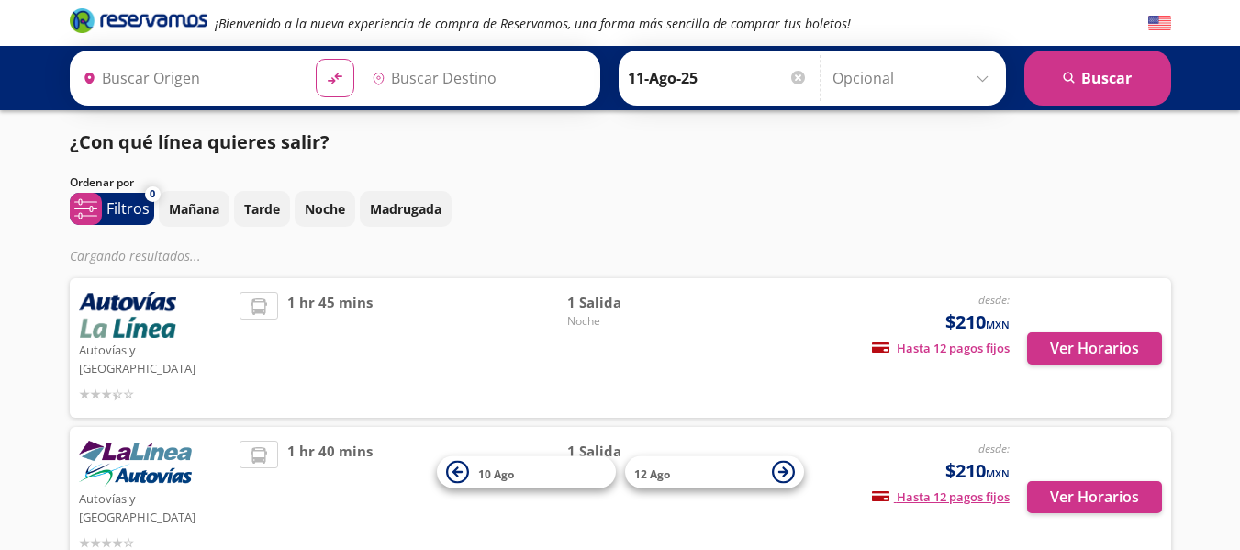
type input "[PERSON_NAME], [GEOGRAPHIC_DATA]"
type input "Zihuatanejo, [GEOGRAPHIC_DATA]"
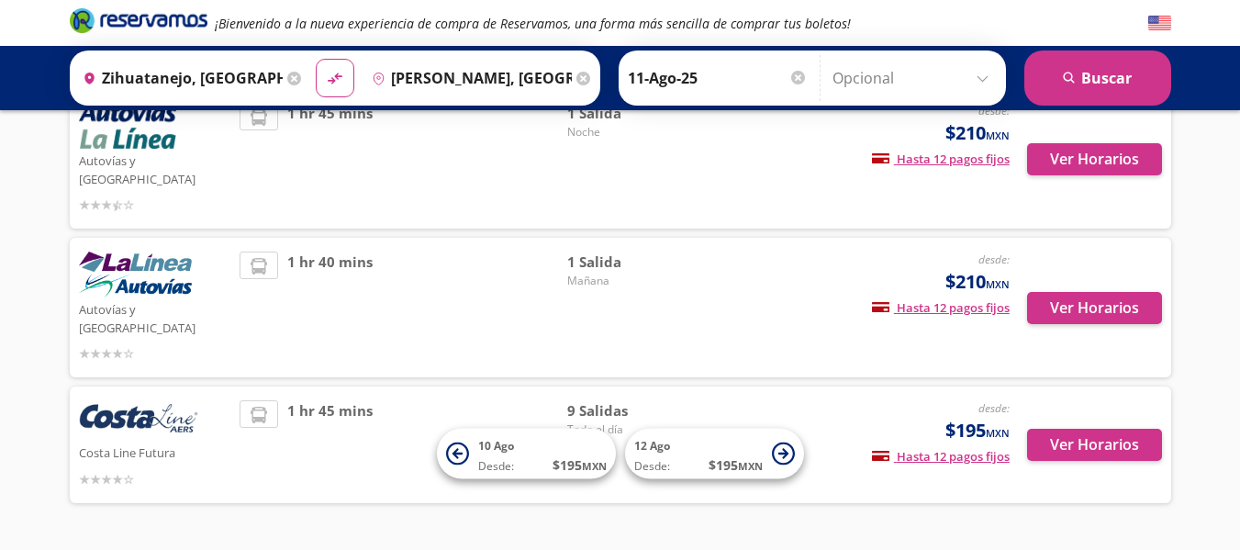
scroll to position [171, 0]
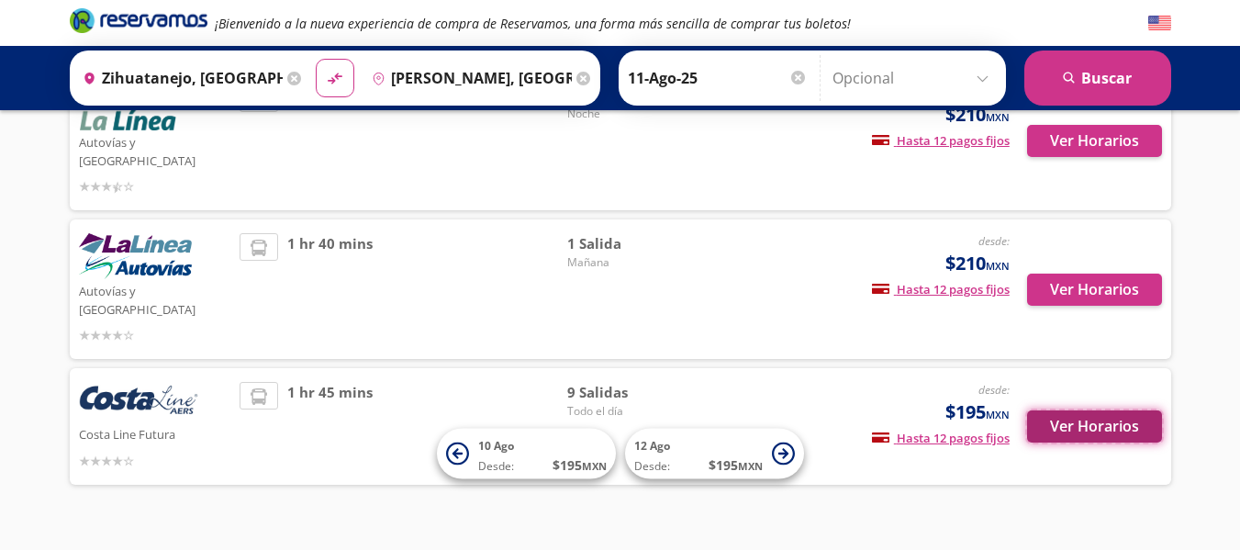
click at [1065, 410] on button "Ver Horarios" at bounding box center [1094, 426] width 135 height 32
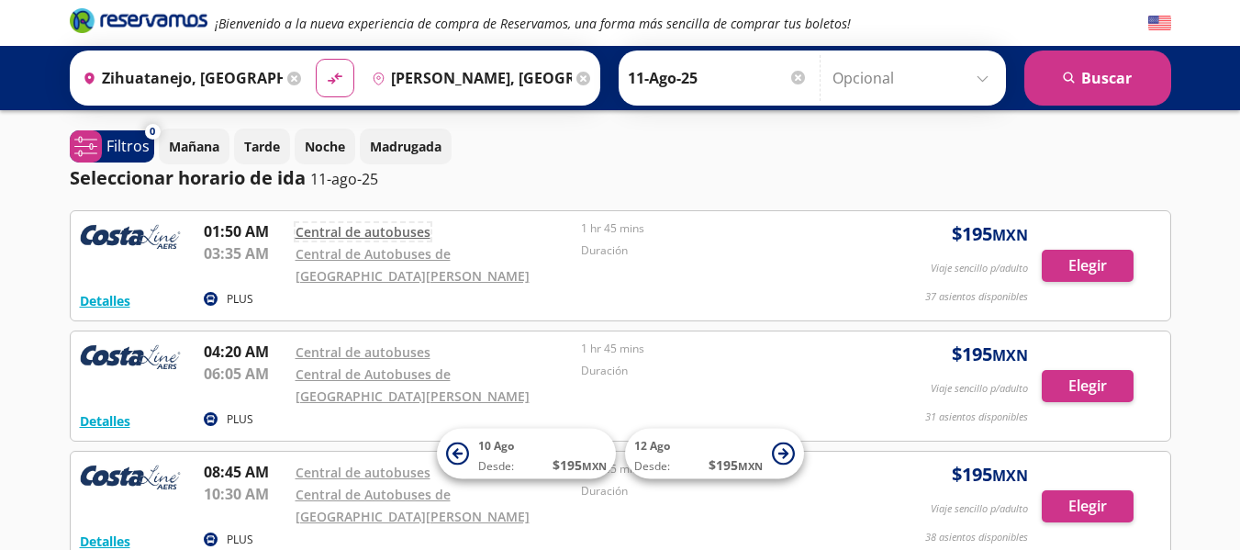
click at [387, 233] on link "Central de autobuses" at bounding box center [363, 231] width 135 height 17
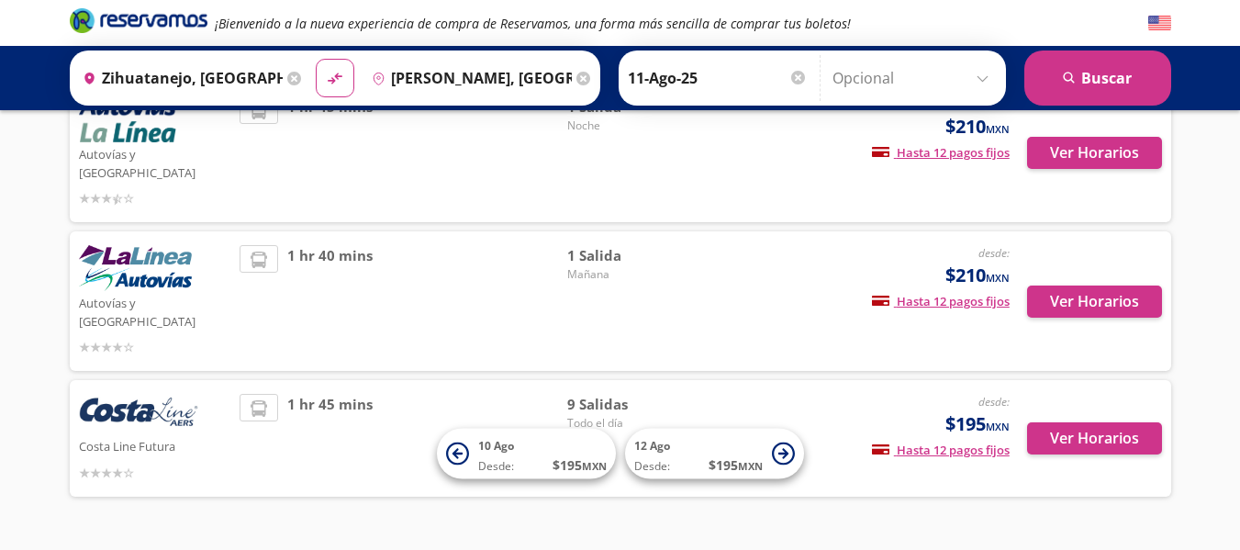
scroll to position [171, 0]
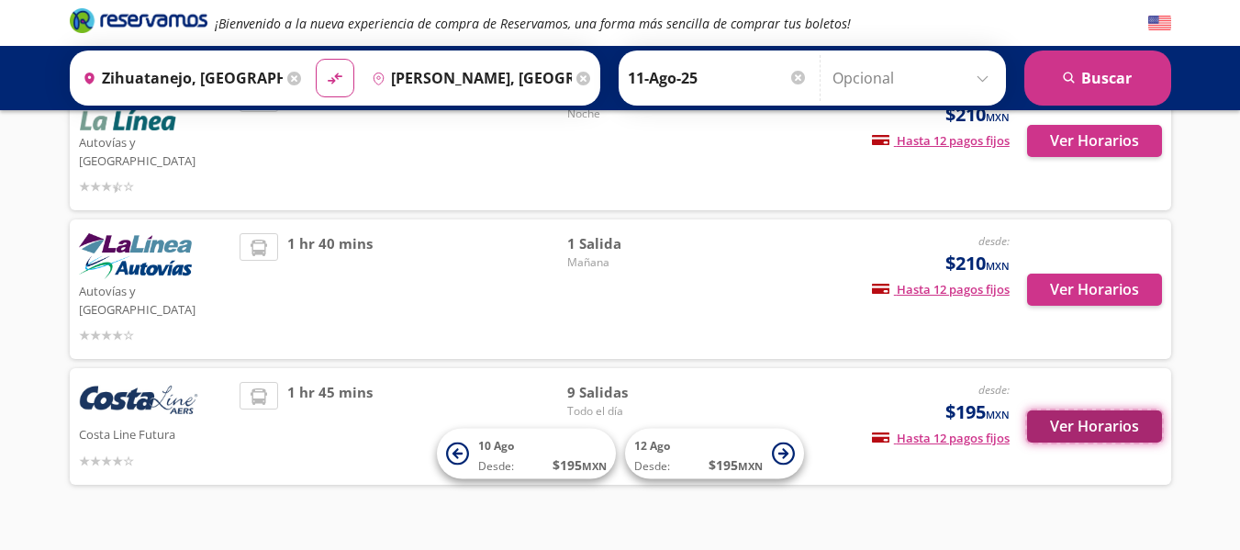
click at [1072, 410] on button "Ver Horarios" at bounding box center [1094, 426] width 135 height 32
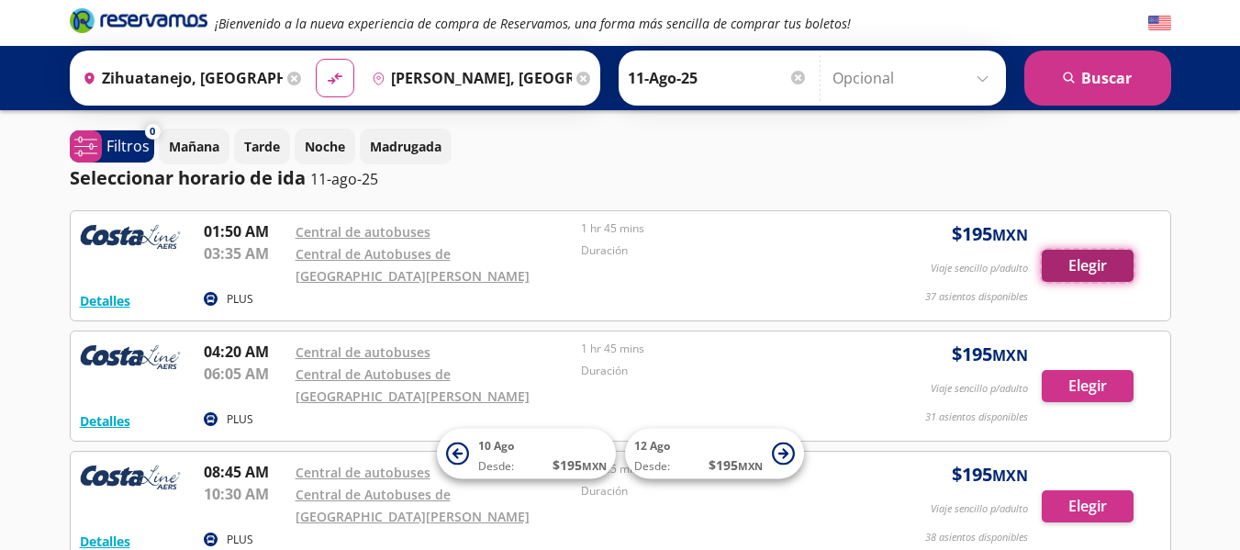
click at [1086, 268] on button "Elegir" at bounding box center [1088, 266] width 92 height 32
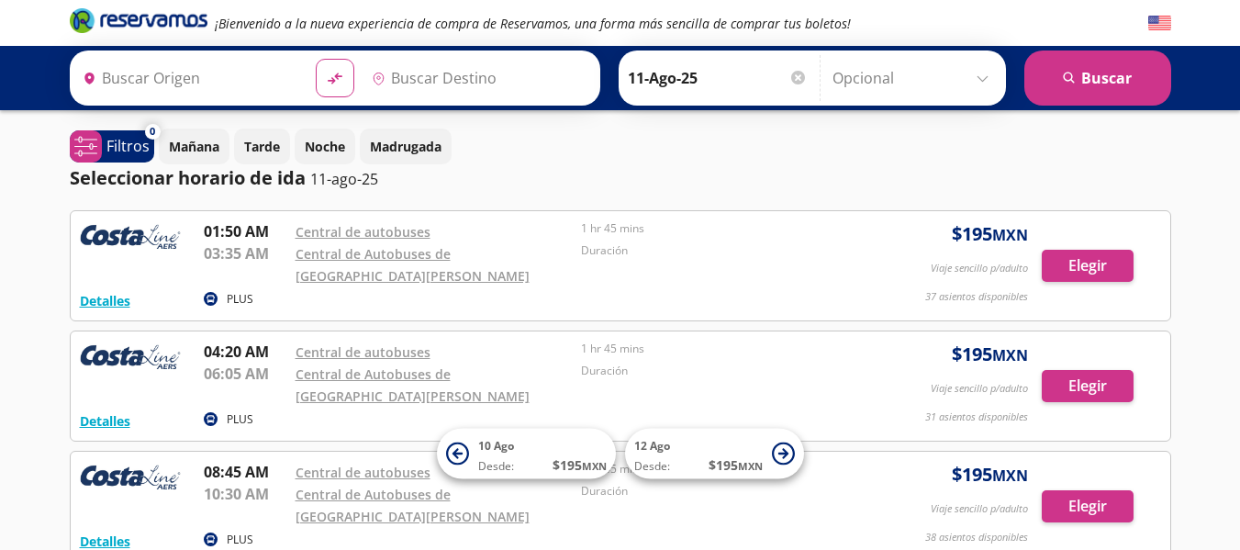
type input "Zihuatanejo, [GEOGRAPHIC_DATA]"
type input "[PERSON_NAME], [GEOGRAPHIC_DATA]"
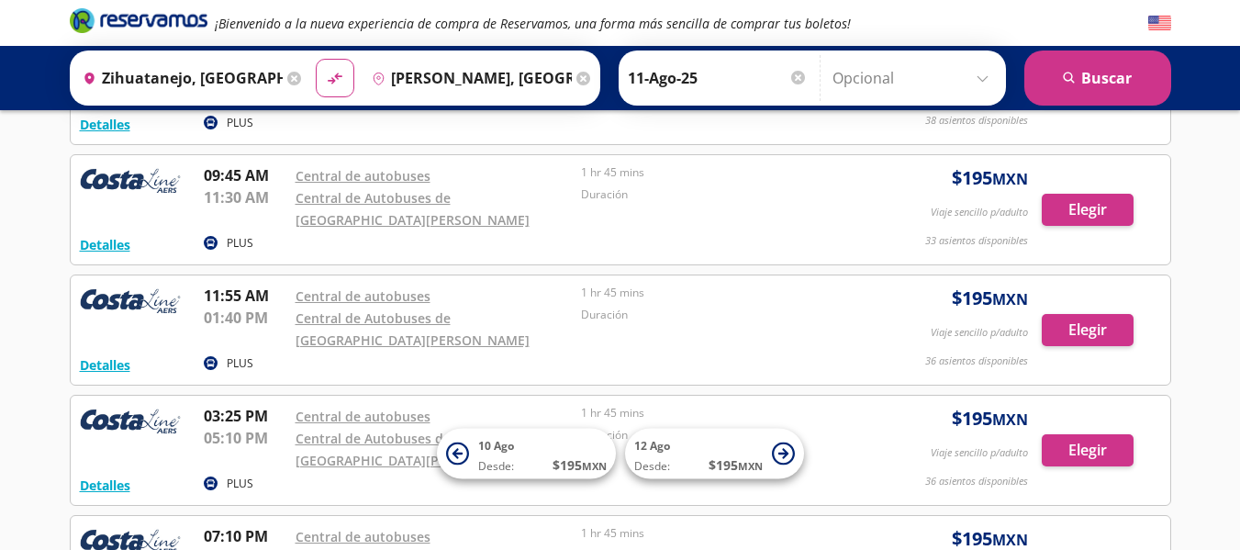
scroll to position [420, 0]
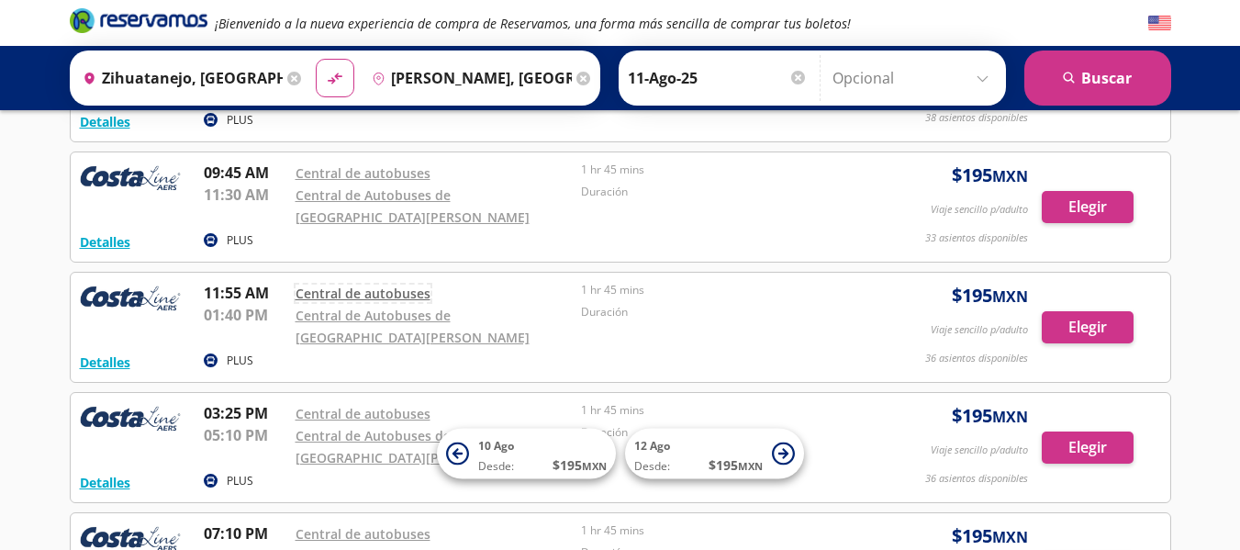
click at [384, 296] on link "Central de autobuses" at bounding box center [363, 293] width 135 height 17
click at [1085, 320] on button "Elegir" at bounding box center [1088, 327] width 92 height 32
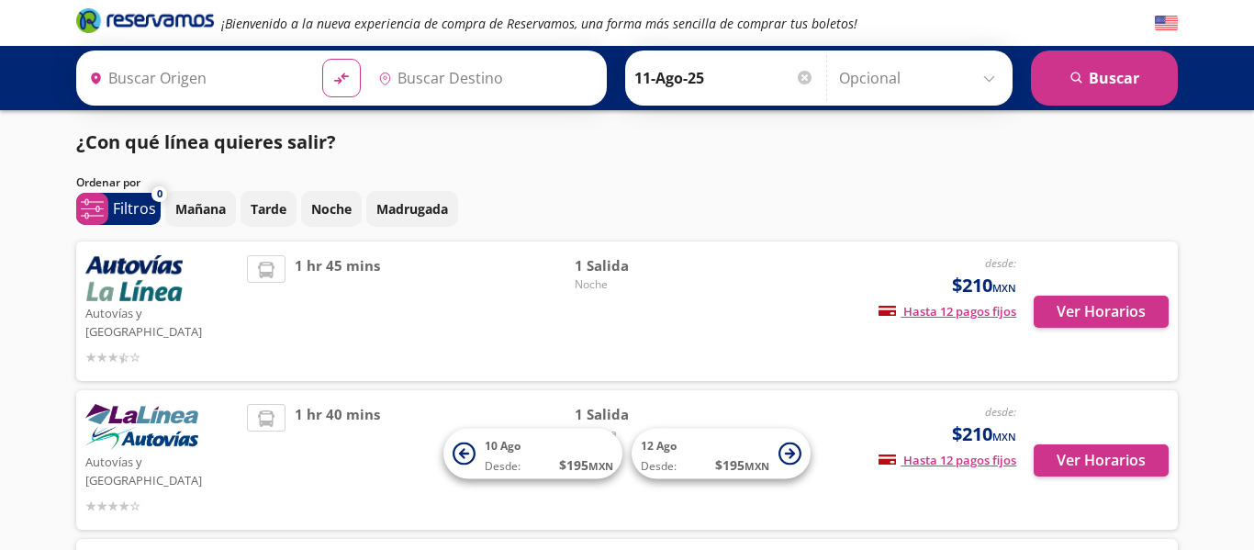
type input "Zihuatanejo, [GEOGRAPHIC_DATA]"
type input "[PERSON_NAME], [GEOGRAPHIC_DATA]"
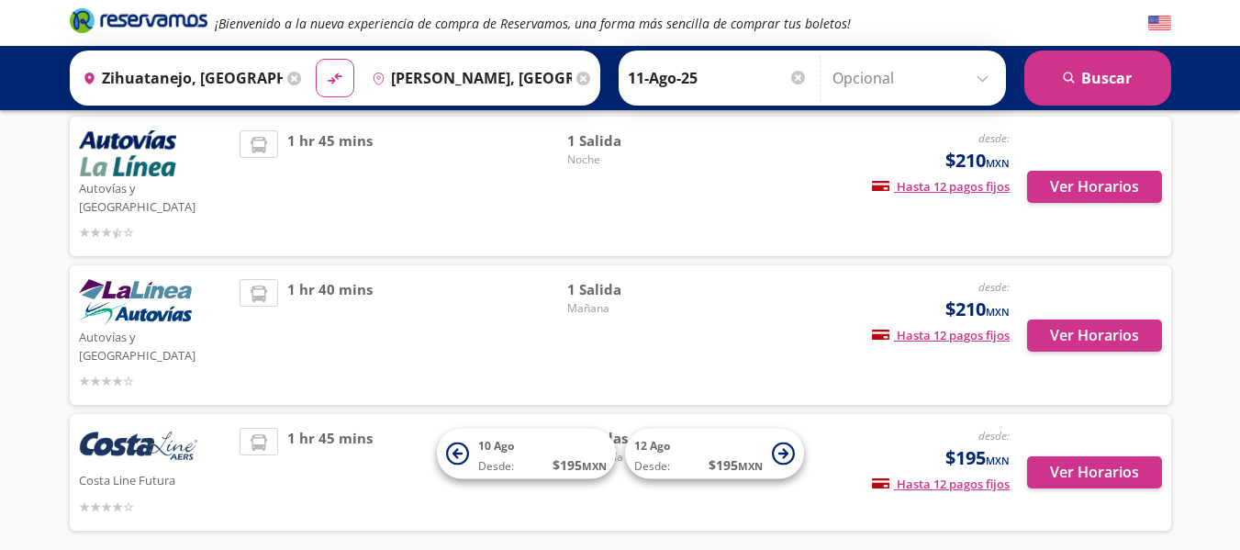
scroll to position [171, 0]
